Goal: Feedback & Contribution: Submit feedback/report problem

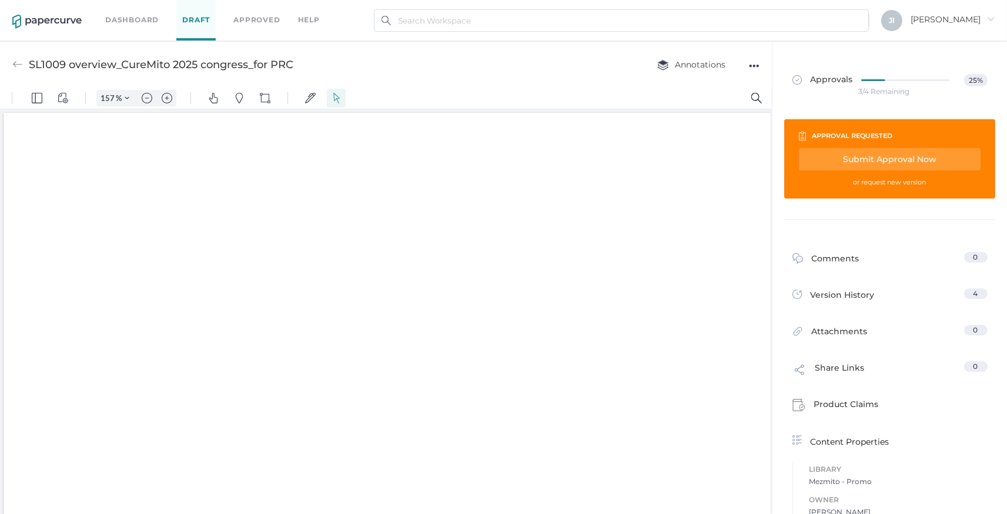
type input "157"
type input "1"
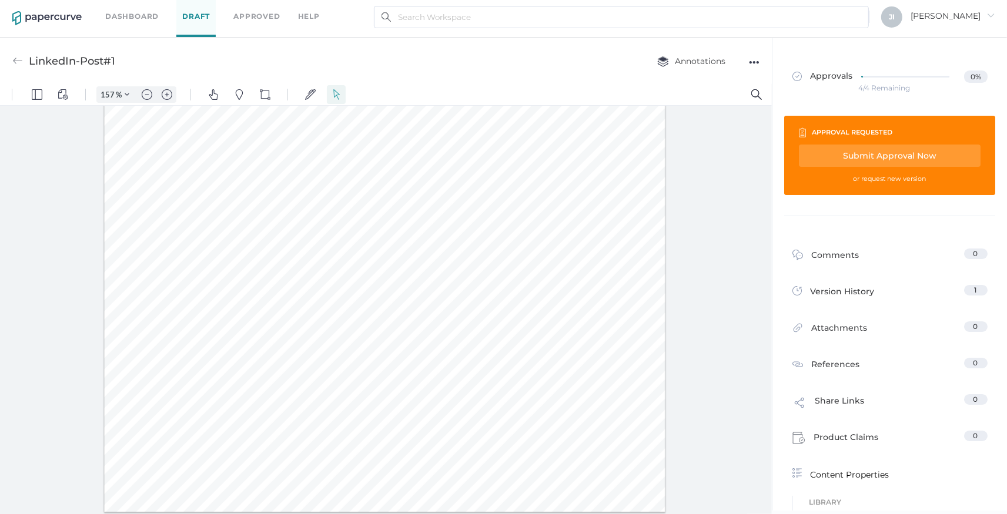
scroll to position [5, 0]
click at [603, 360] on div at bounding box center [384, 229] width 561 height 561
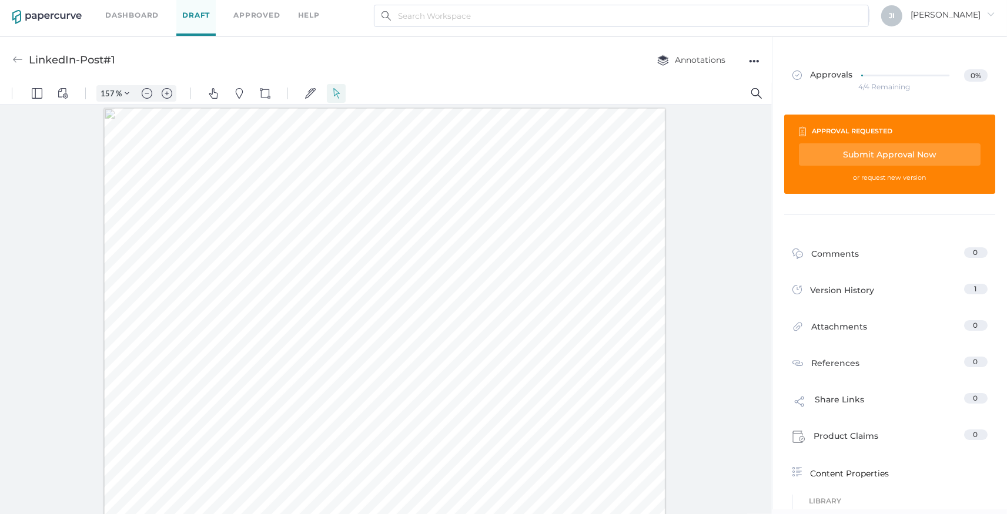
scroll to position [158, 0]
click at [146, 96] on img "Zoom out" at bounding box center [147, 93] width 11 height 11
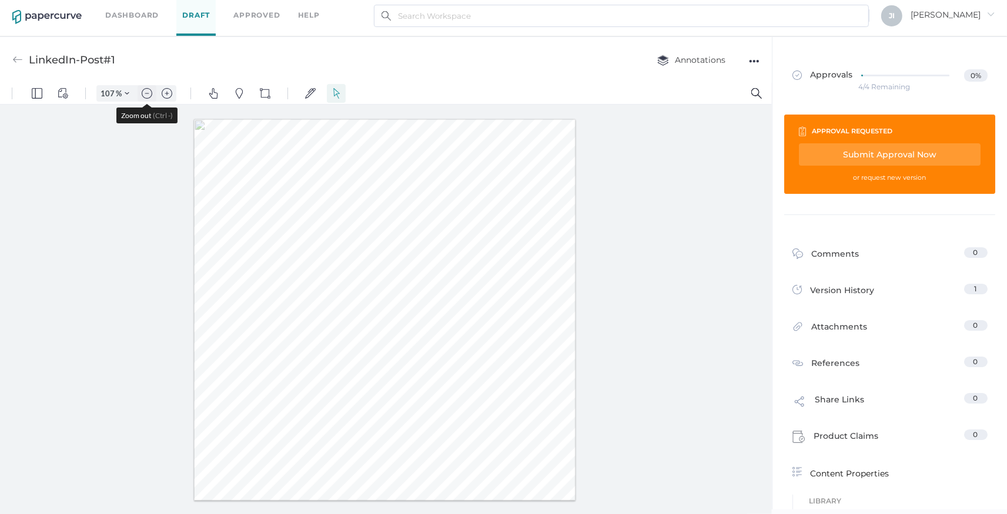
type input "107"
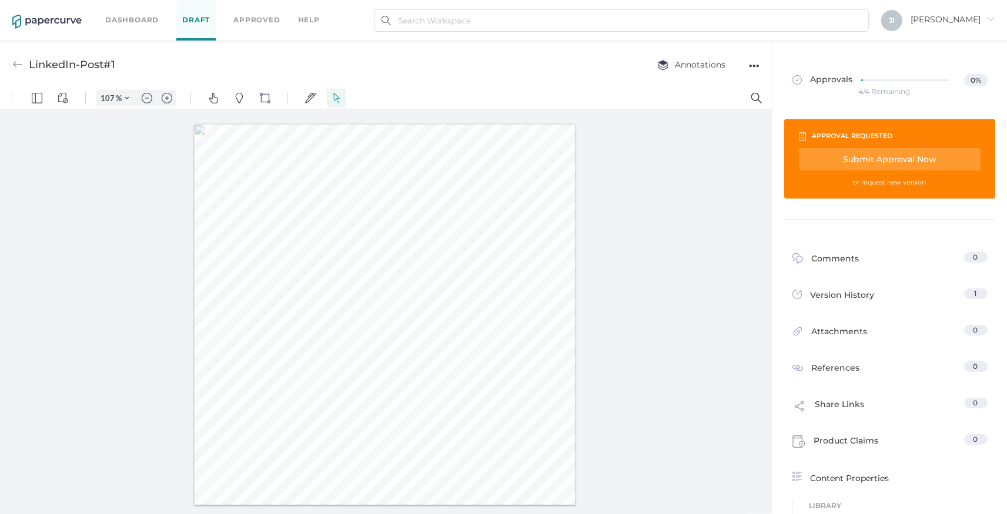
scroll to position [5, 0]
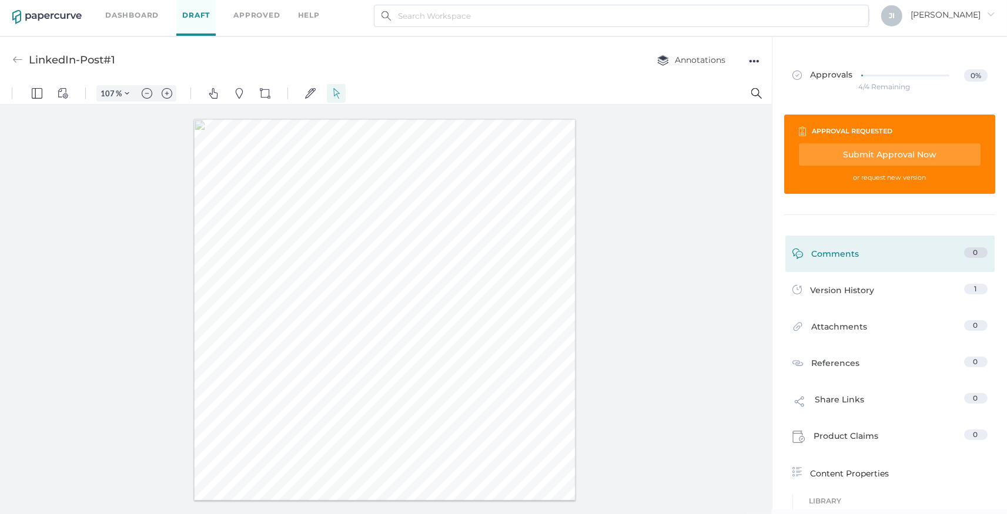
click at [835, 239] on div "Comments 0" at bounding box center [889, 254] width 209 height 36
click at [835, 250] on div "Comments" at bounding box center [826, 257] width 67 height 18
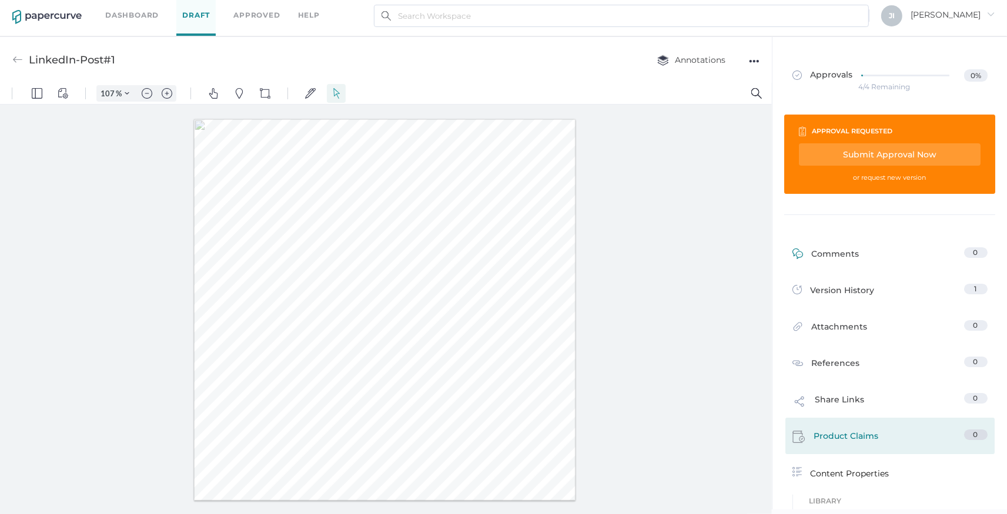
scroll to position [199, 0]
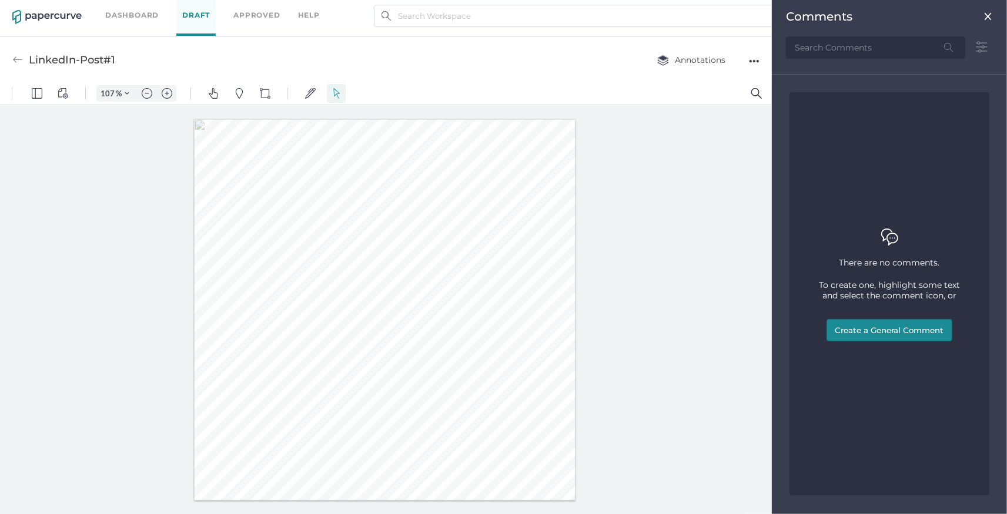
click at [838, 49] on input "text" at bounding box center [875, 47] width 179 height 22
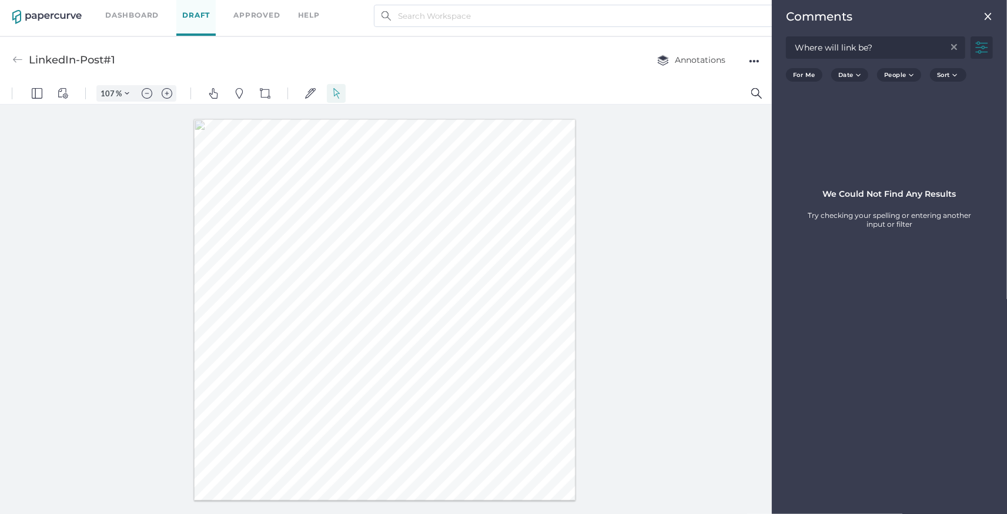
type input "Where will link be?"
click at [952, 48] on img at bounding box center [954, 47] width 6 height 6
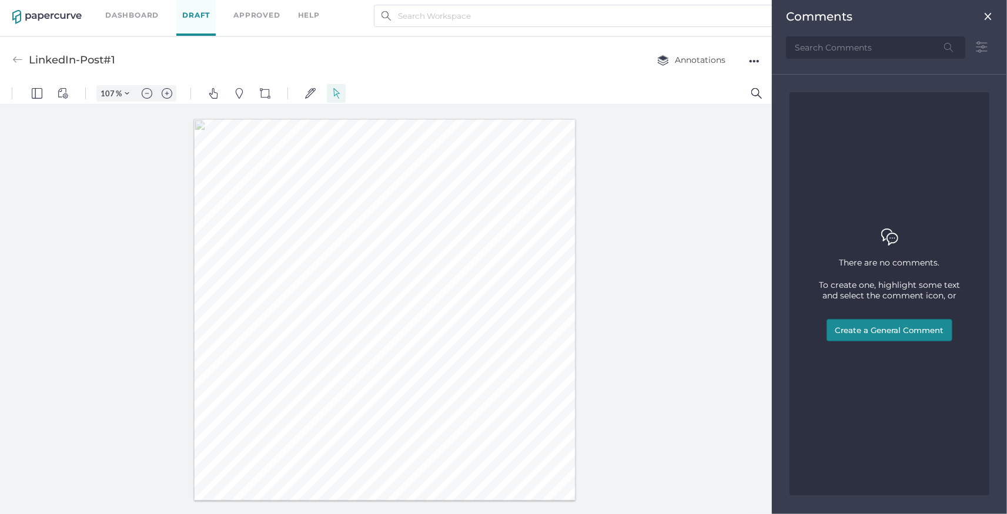
click at [894, 330] on button "Create a General Comment" at bounding box center [890, 330] width 126 height 22
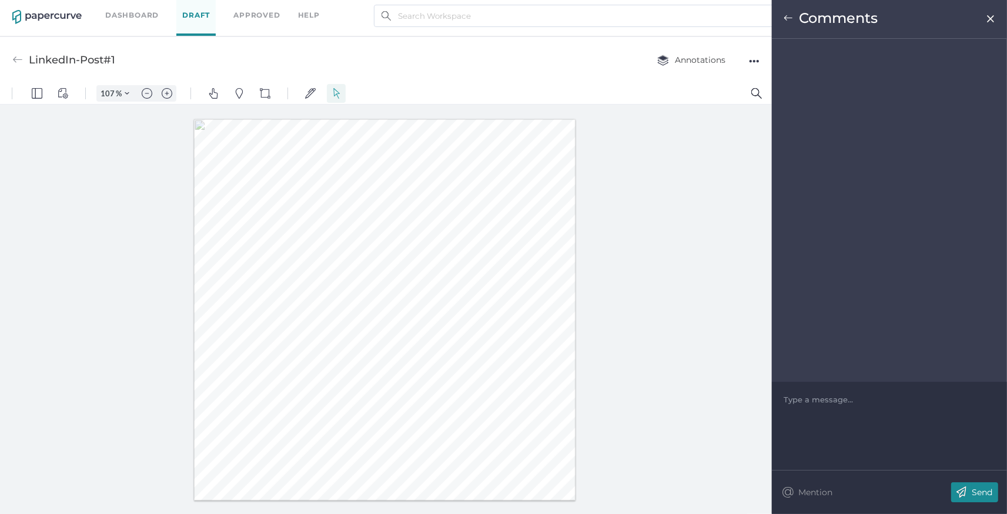
click at [850, 407] on div "Type a message..." at bounding box center [890, 399] width 212 height 35
click at [850, 403] on div at bounding box center [889, 400] width 211 height 12
click at [988, 495] on p "Send" at bounding box center [982, 492] width 21 height 11
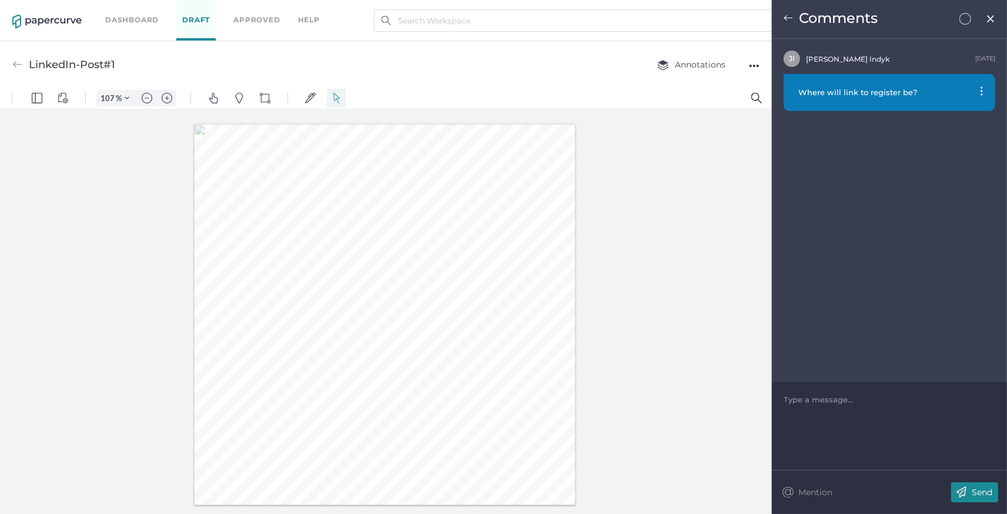
click at [149, 21] on link "Dashboard" at bounding box center [132, 20] width 54 height 13
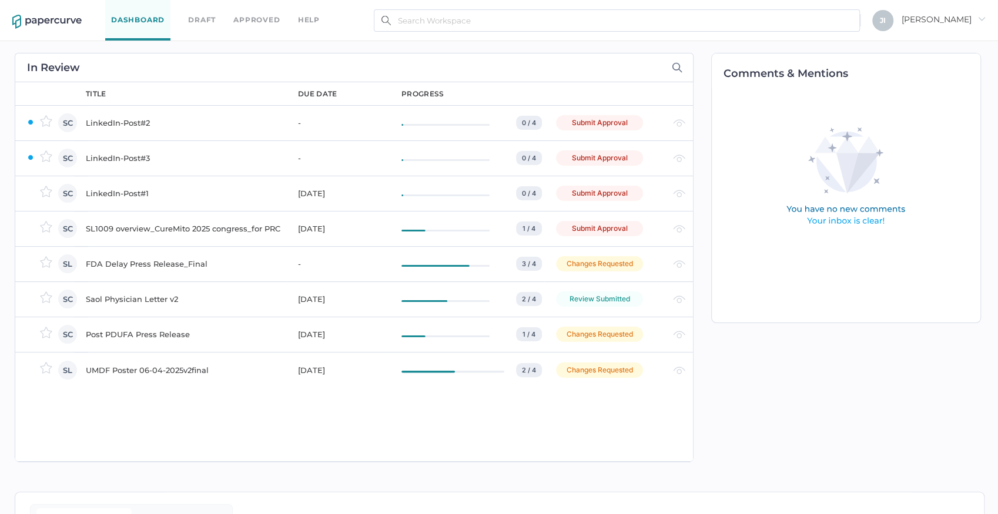
click at [210, 18] on link "Draft" at bounding box center [202, 20] width 28 height 13
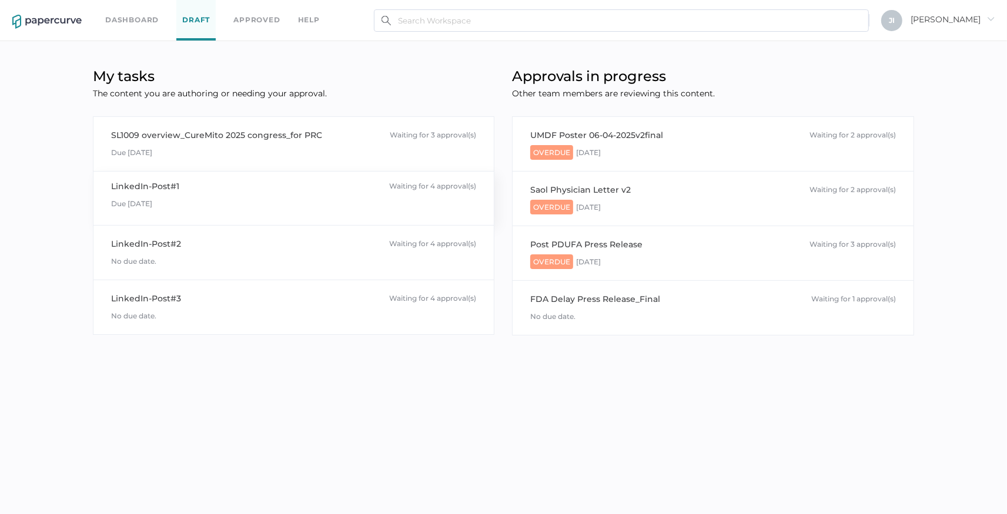
click at [186, 199] on div "Due [DATE]" at bounding box center [294, 202] width 366 height 18
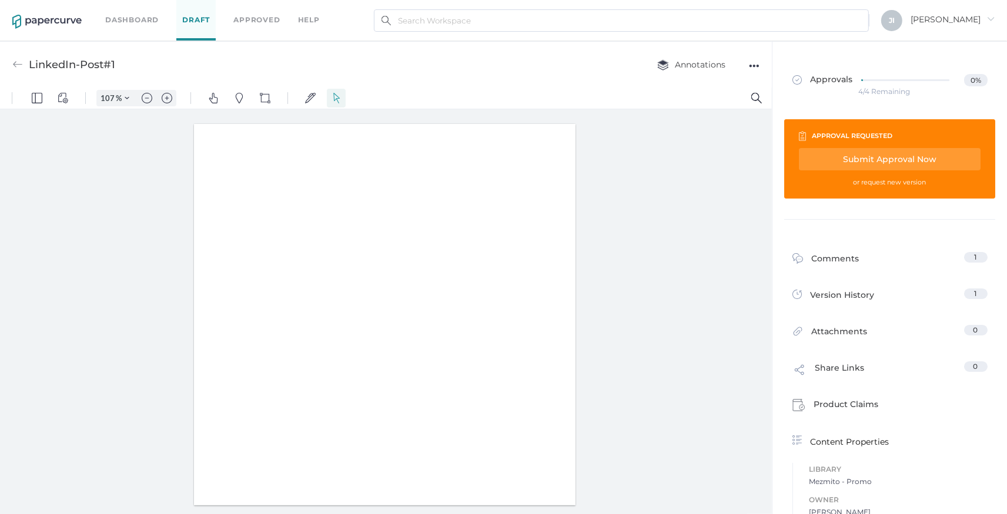
type input "107"
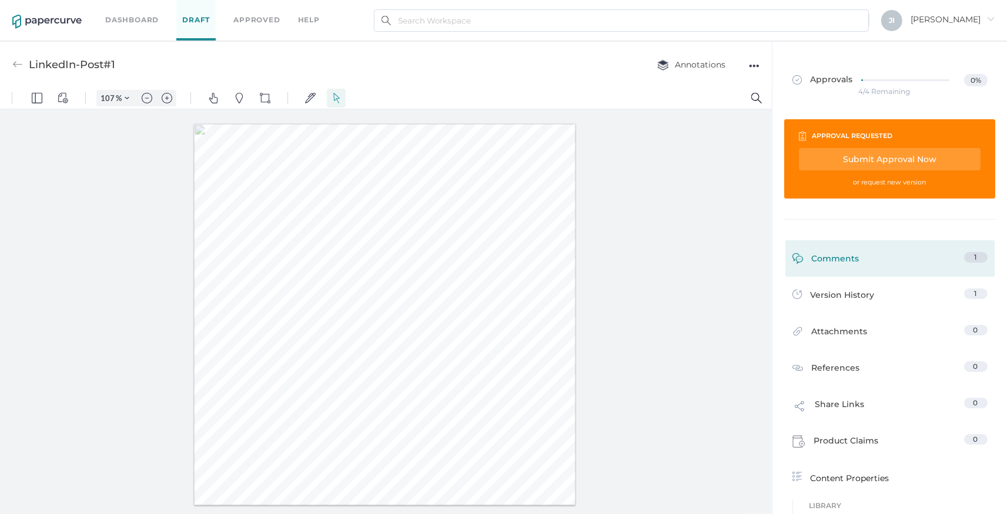
click at [874, 272] on div "Comments 1" at bounding box center [889, 258] width 209 height 36
click at [878, 261] on link "Comments 1" at bounding box center [890, 261] width 195 height 18
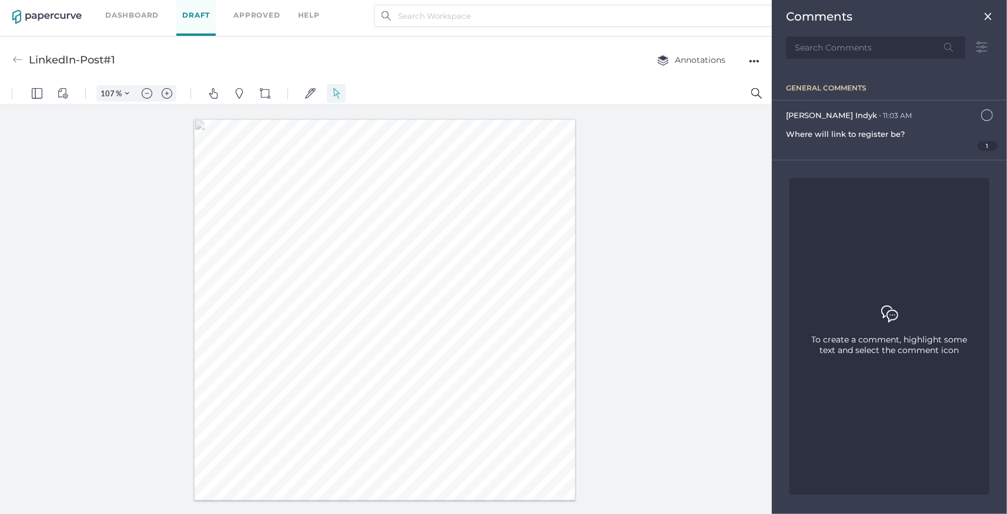
click at [881, 199] on div "To create a comment, highlight some text and select the comment icon" at bounding box center [890, 336] width 200 height 317
click at [890, 337] on span "To create a comment, highlight some text and select the comment icon" at bounding box center [889, 345] width 159 height 21
click at [992, 15] on img at bounding box center [988, 16] width 9 height 9
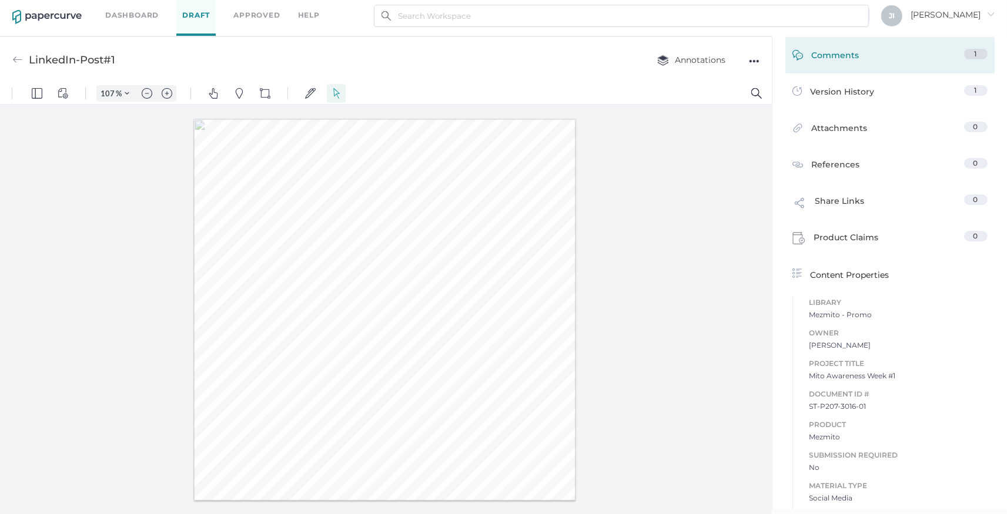
click at [865, 56] on link "Comments 1" at bounding box center [890, 58] width 195 height 18
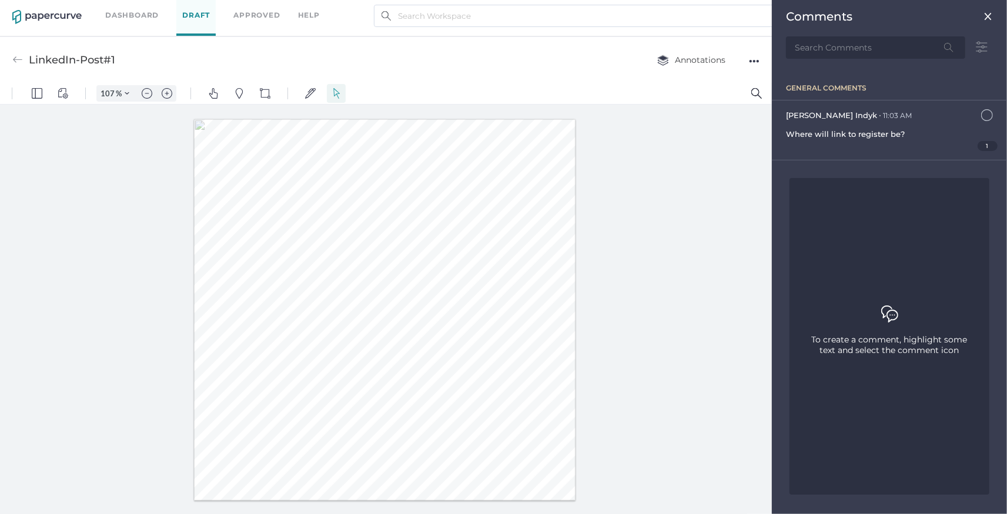
click at [621, 419] on div at bounding box center [386, 309] width 772 height 410
drag, startPoint x: 246, startPoint y: 150, endPoint x: 266, endPoint y: 179, distance: 34.7
click at [266, 179] on div at bounding box center [385, 309] width 387 height 386
drag, startPoint x: 236, startPoint y: 197, endPoint x: 253, endPoint y: 198, distance: 17.1
click at [253, 198] on div at bounding box center [385, 310] width 382 height 382
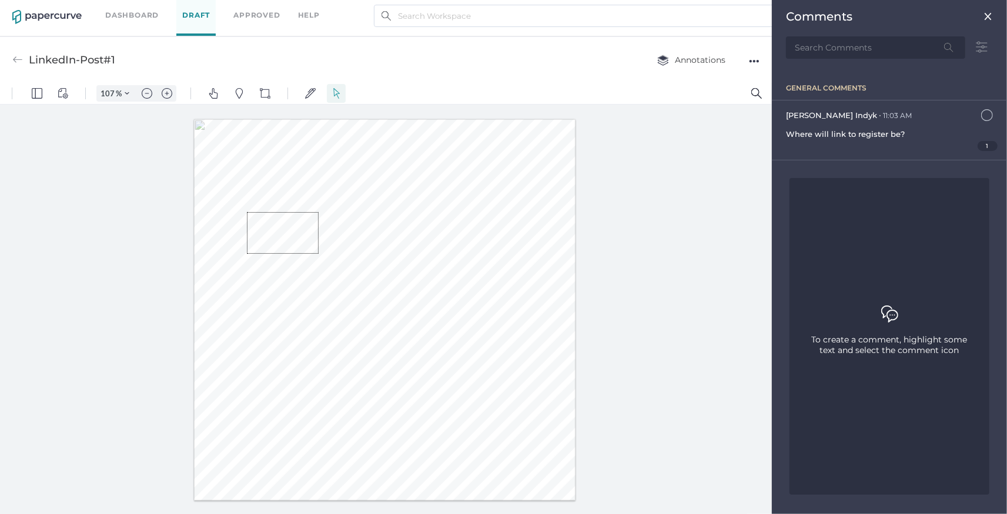
drag, startPoint x: 247, startPoint y: 212, endPoint x: 320, endPoint y: 253, distance: 84.5
click at [320, 253] on div at bounding box center [385, 310] width 382 height 382
drag, startPoint x: 226, startPoint y: 284, endPoint x: 198, endPoint y: 280, distance: 29.1
click at [198, 280] on div at bounding box center [385, 310] width 382 height 382
click at [223, 240] on div at bounding box center [385, 310] width 382 height 382
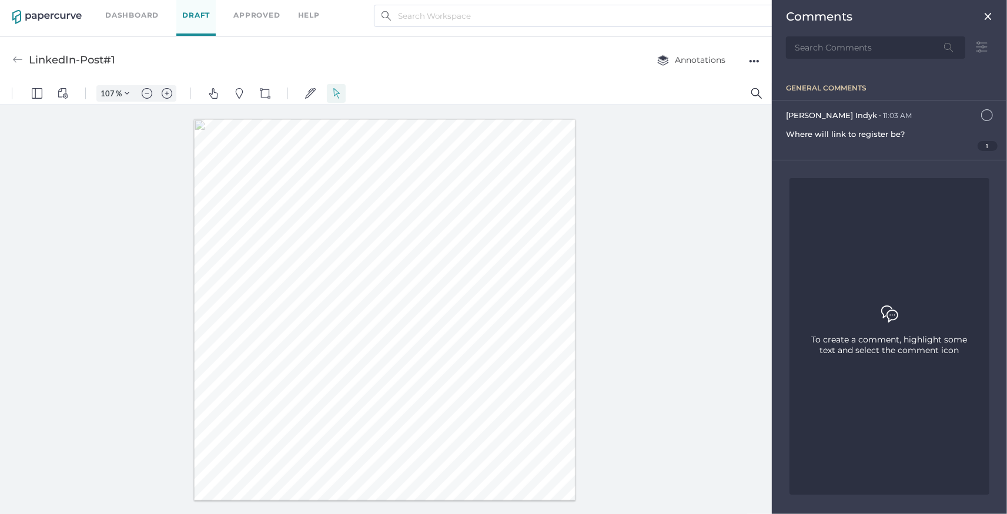
click at [993, 17] on div "Comments" at bounding box center [890, 34] width 226 height 68
click at [987, 15] on img at bounding box center [988, 16] width 9 height 9
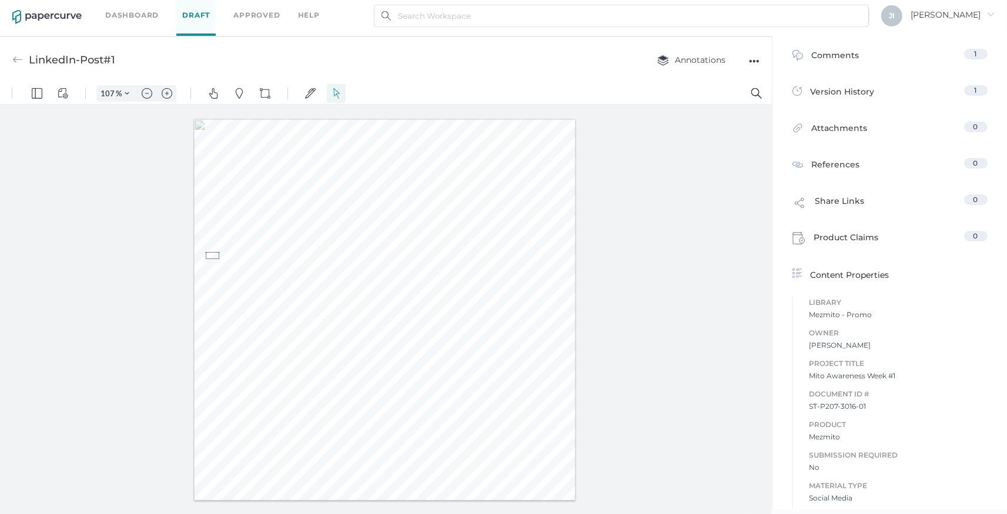
drag, startPoint x: 206, startPoint y: 252, endPoint x: 223, endPoint y: 261, distance: 19.5
click at [223, 261] on div at bounding box center [385, 309] width 387 height 386
click at [227, 263] on div at bounding box center [385, 310] width 382 height 382
click at [213, 93] on img "Pan" at bounding box center [213, 93] width 11 height 11
click at [235, 89] on img "Pins" at bounding box center [239, 93] width 11 height 11
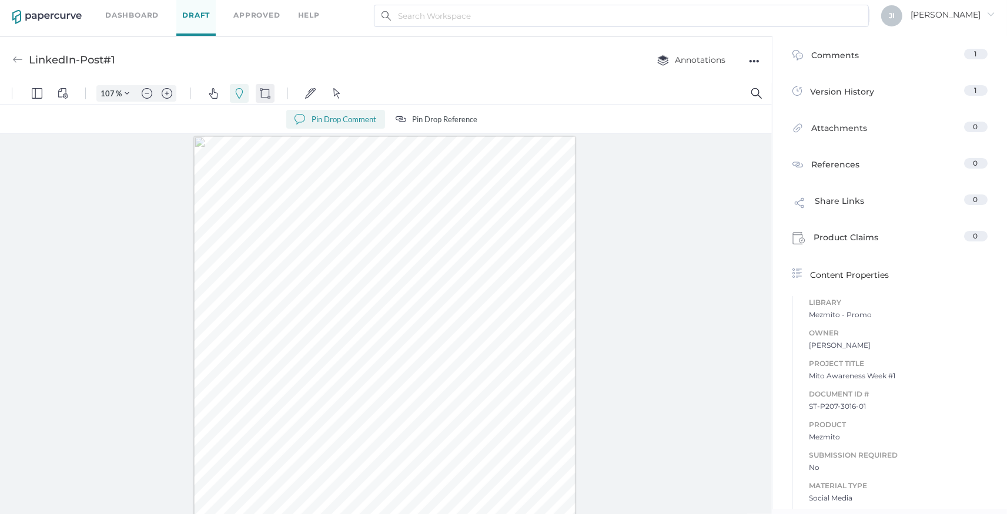
click at [258, 90] on button "Shapes" at bounding box center [265, 92] width 19 height 19
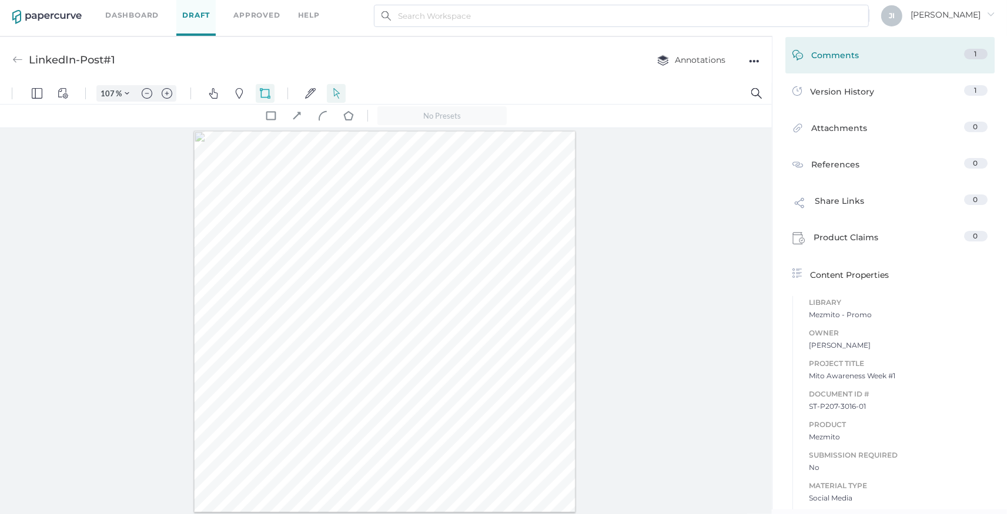
click at [838, 71] on div "Comments 1" at bounding box center [889, 55] width 209 height 36
click at [864, 61] on link "Comments 1" at bounding box center [890, 58] width 195 height 18
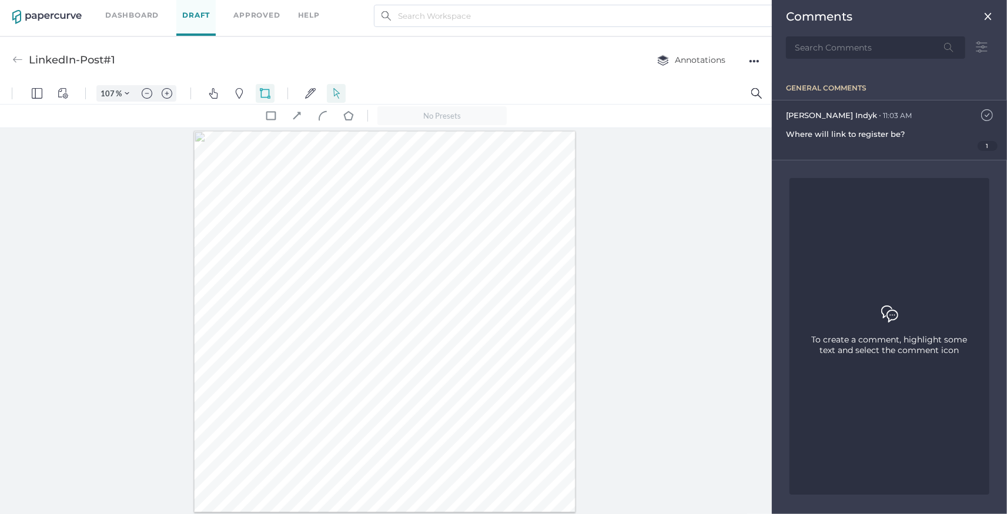
click at [982, 115] on img at bounding box center [987, 115] width 12 height 12
drag, startPoint x: 276, startPoint y: 347, endPoint x: 248, endPoint y: 335, distance: 30.6
click at [248, 335] on div at bounding box center [385, 322] width 382 height 382
drag, startPoint x: 227, startPoint y: 309, endPoint x: 295, endPoint y: 316, distance: 68.0
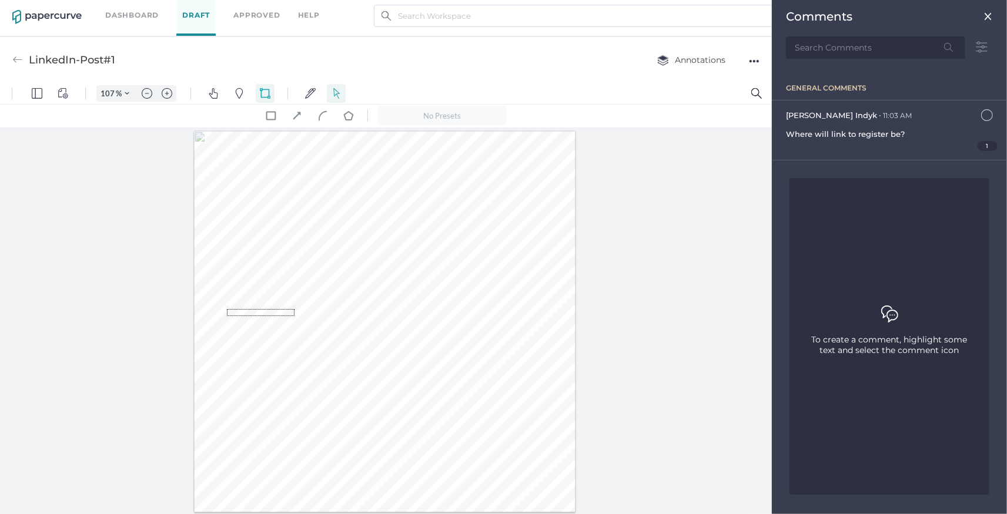
click at [295, 316] on div at bounding box center [385, 322] width 382 height 382
click at [990, 15] on img at bounding box center [988, 16] width 9 height 9
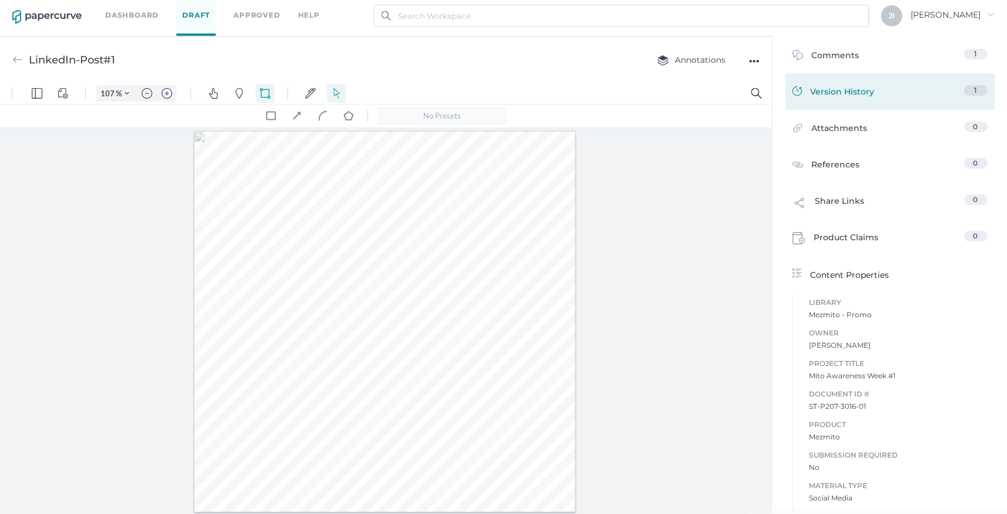
click at [851, 83] on div "Version History 1" at bounding box center [889, 91] width 209 height 36
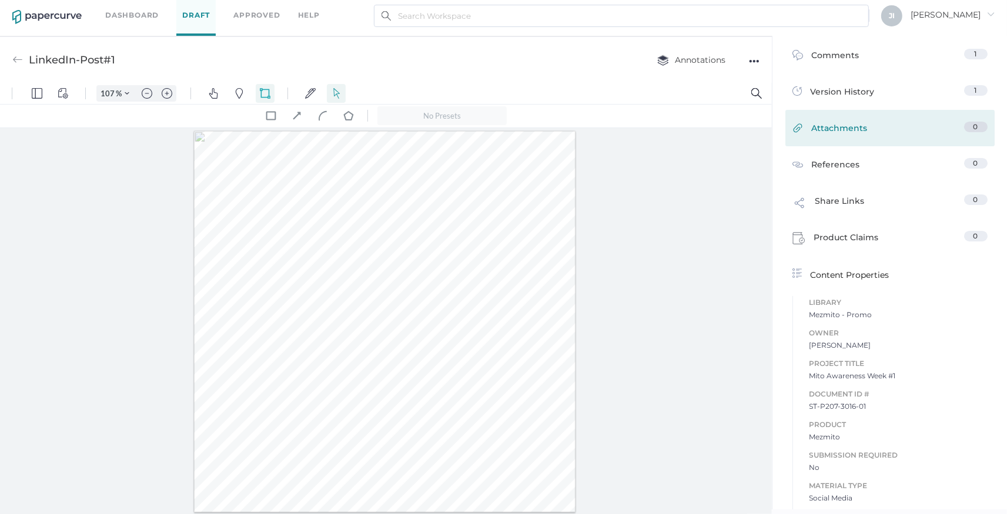
click at [857, 111] on div "Attachments 0" at bounding box center [889, 128] width 209 height 36
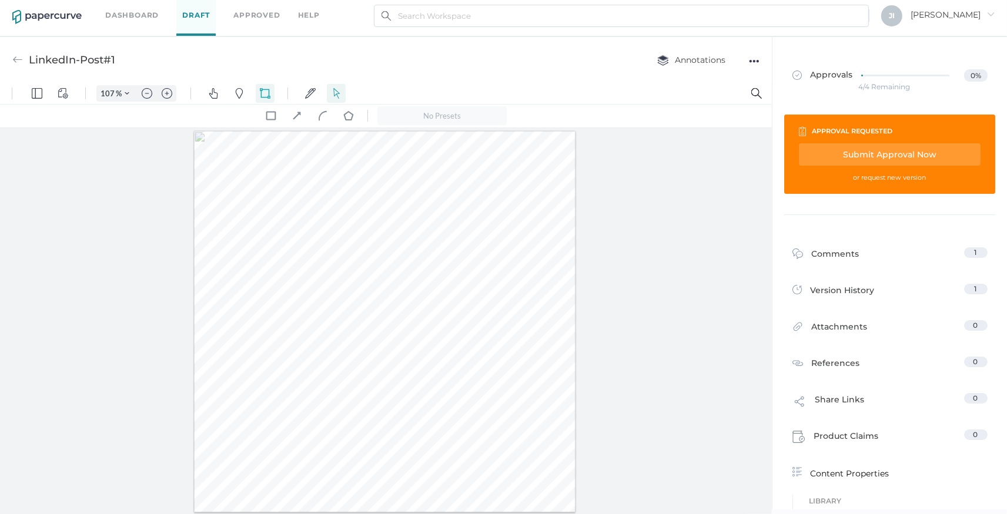
click at [880, 157] on div "Submit Approval Now" at bounding box center [890, 154] width 182 height 22
type input "jindyk@lifesciencelegal.com"
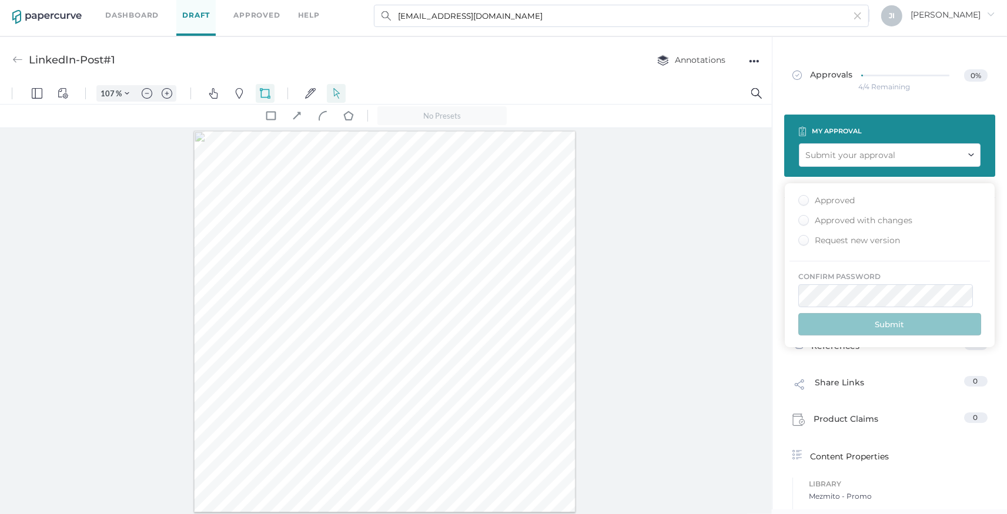
click at [835, 205] on div "Approved" at bounding box center [826, 200] width 56 height 11
click at [801, 197] on input "Approved" at bounding box center [801, 197] width 0 height 0
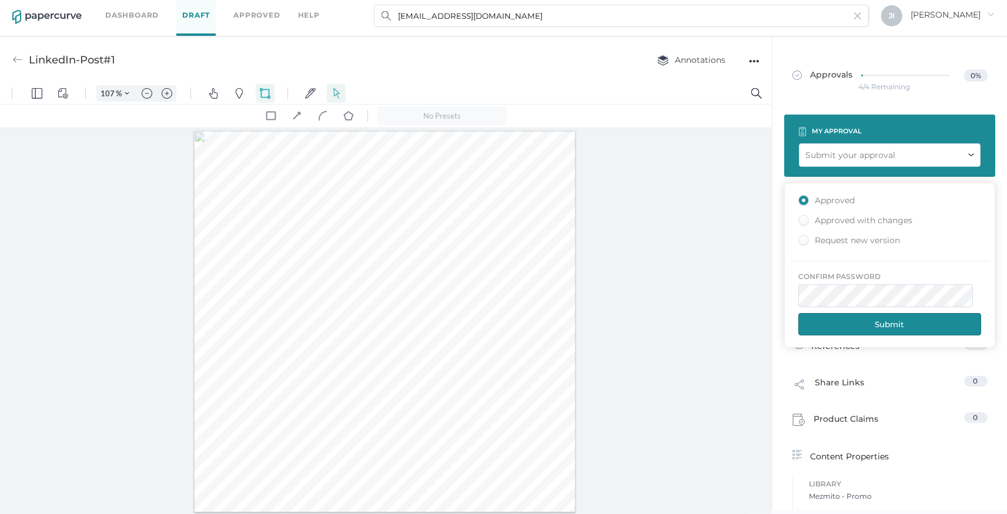
click at [880, 315] on button "Submit" at bounding box center [889, 324] width 183 height 22
